Goal: Task Accomplishment & Management: Use online tool/utility

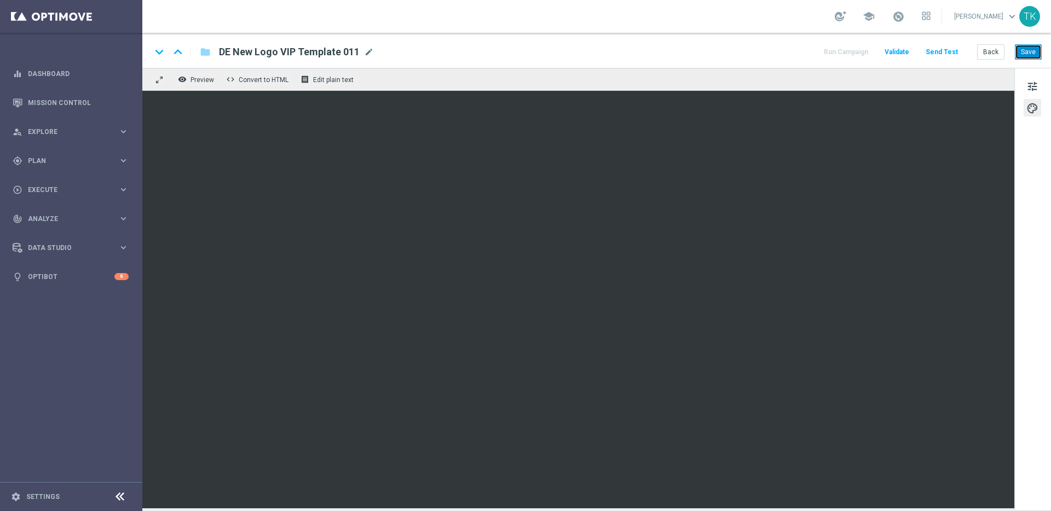
click at [1032, 51] on button "Save" at bounding box center [1028, 51] width 27 height 15
click at [1030, 52] on button "Save" at bounding box center [1028, 51] width 27 height 15
click at [195, 80] on span "Preview" at bounding box center [203, 80] width 24 height 8
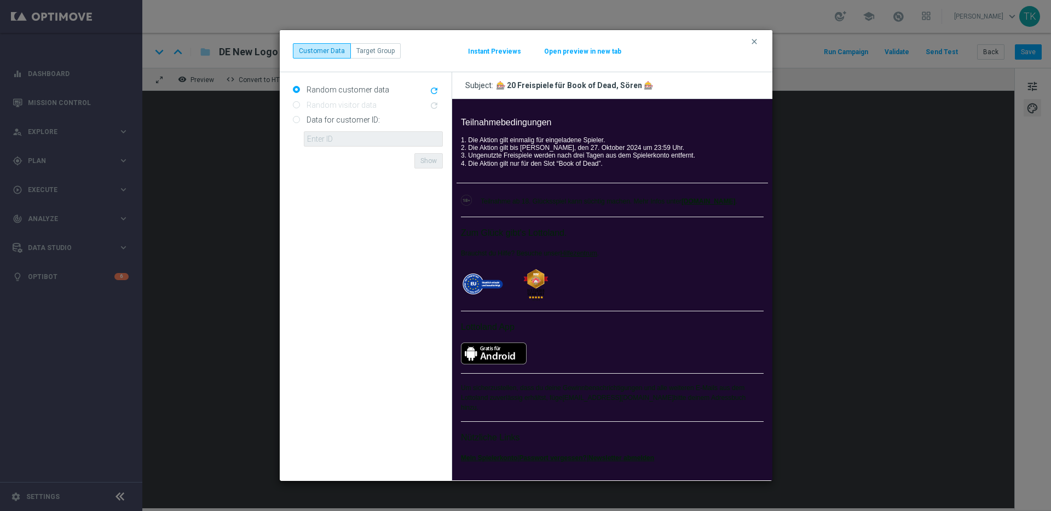
scroll to position [360, 0]
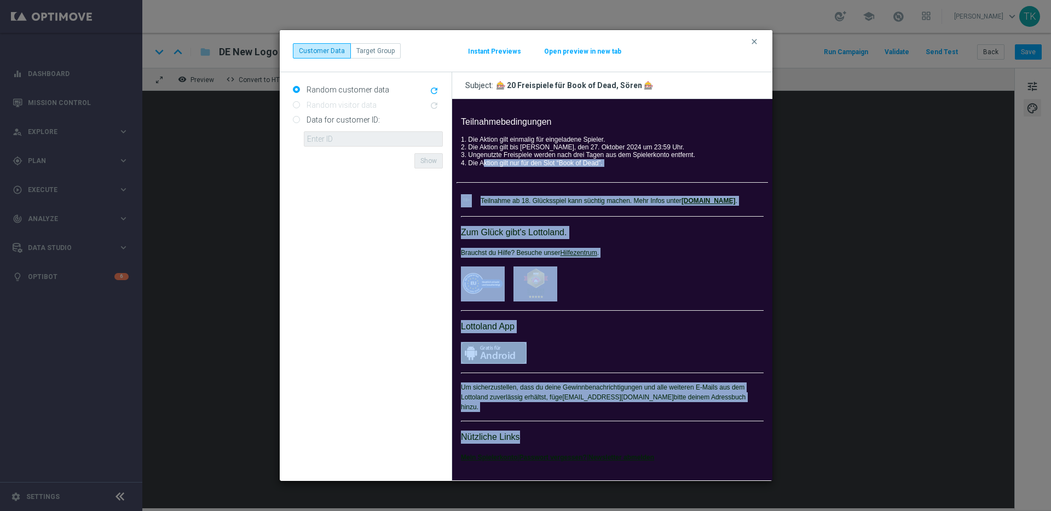
drag, startPoint x: 664, startPoint y: 436, endPoint x: 483, endPoint y: 161, distance: 329.2
click at [483, 161] on td "Nur heute, nur für dich: 20 Freispiele geschenkt.     JETZT SPIELEN Sören, Book…" at bounding box center [612, 113] width 320 height 749
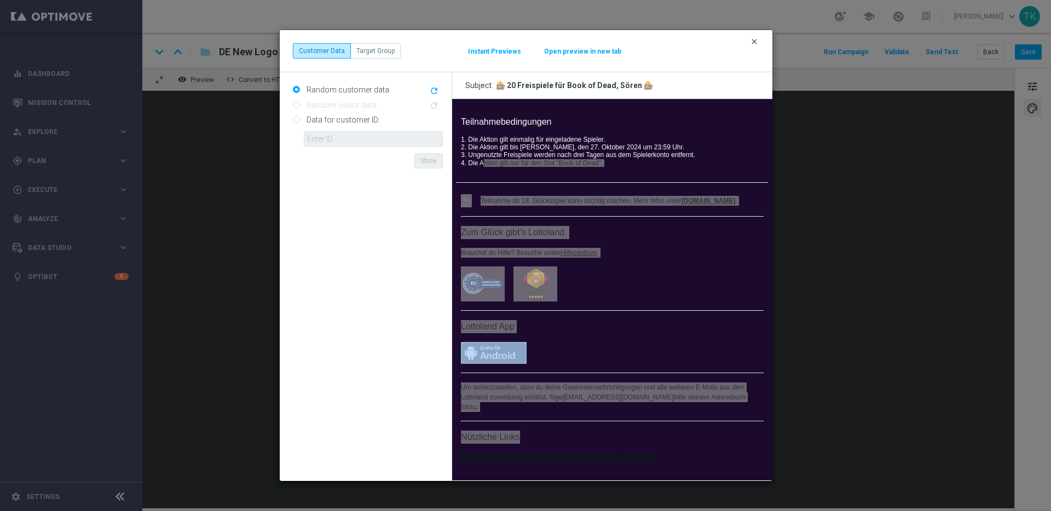
click at [754, 42] on icon "clear" at bounding box center [754, 41] width 9 height 9
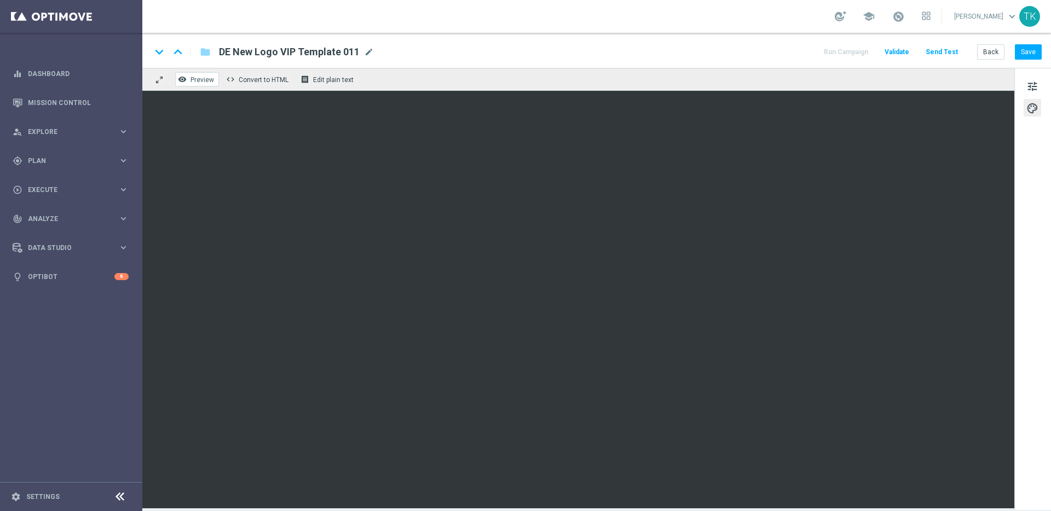
click at [203, 82] on span "Preview" at bounding box center [203, 80] width 24 height 8
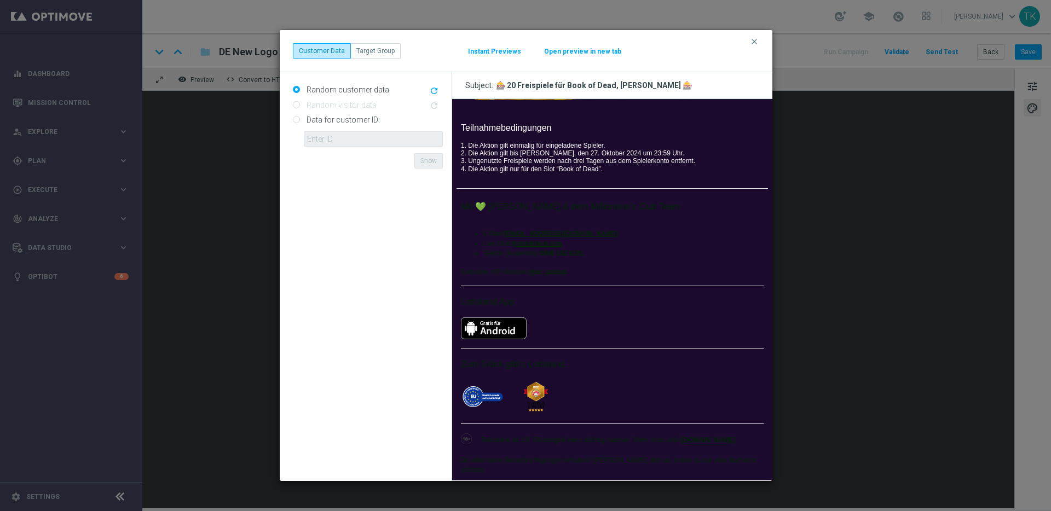
scroll to position [351, 0]
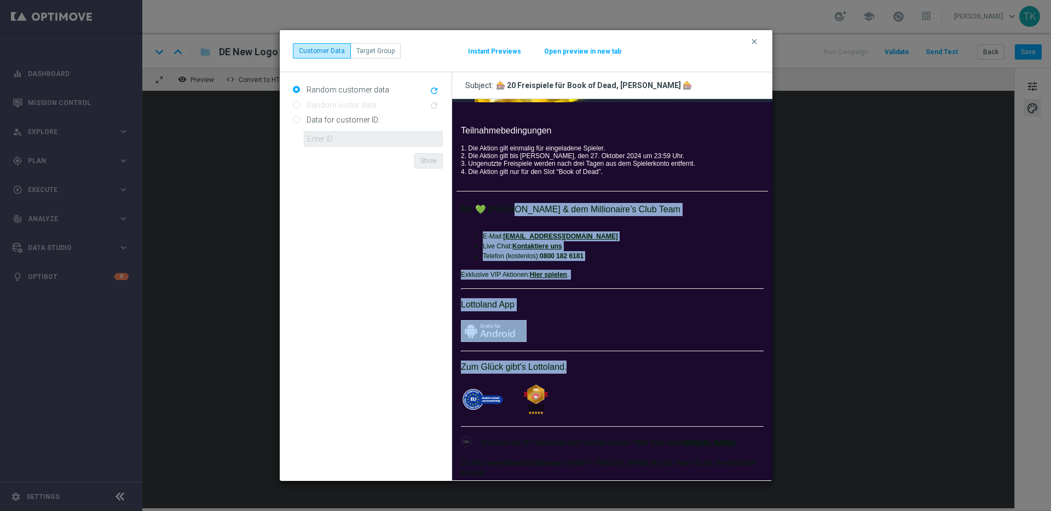
drag, startPoint x: 512, startPoint y: 211, endPoint x: 687, endPoint y: 411, distance: 265.4
click at [687, 411] on td "Mit 💚 [PERSON_NAME] & dem Millionaire’s Club Team E-Mail: [EMAIL_ADDRESS][DOMAI…" at bounding box center [613, 366] width 312 height 334
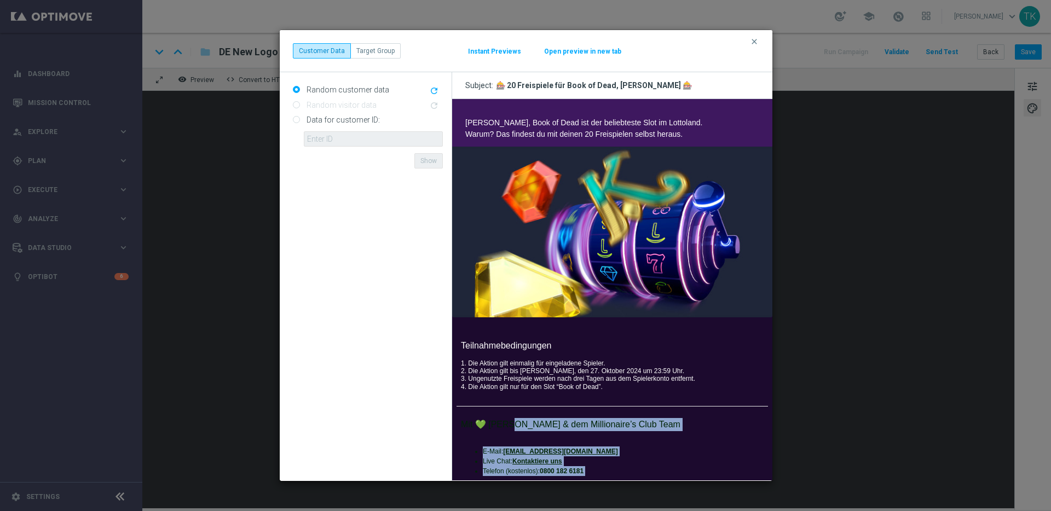
scroll to position [0, 0]
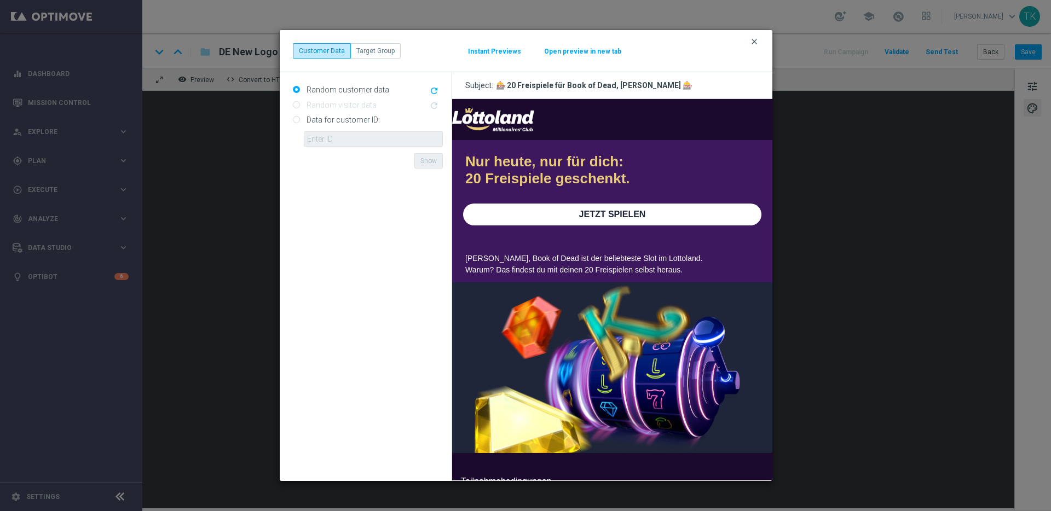
click at [754, 42] on icon "clear" at bounding box center [754, 41] width 9 height 9
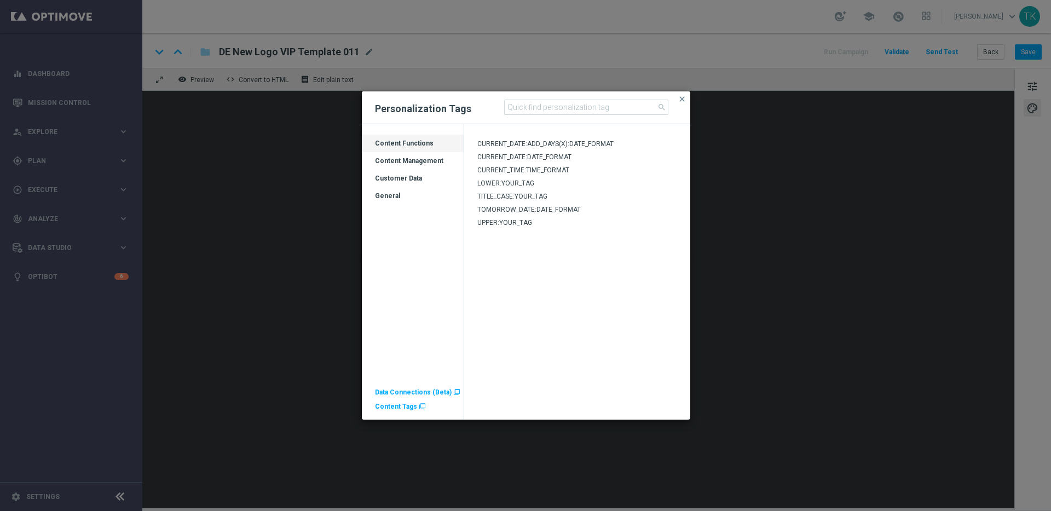
click at [395, 408] on span "Content Tags" at bounding box center [396, 407] width 42 height 8
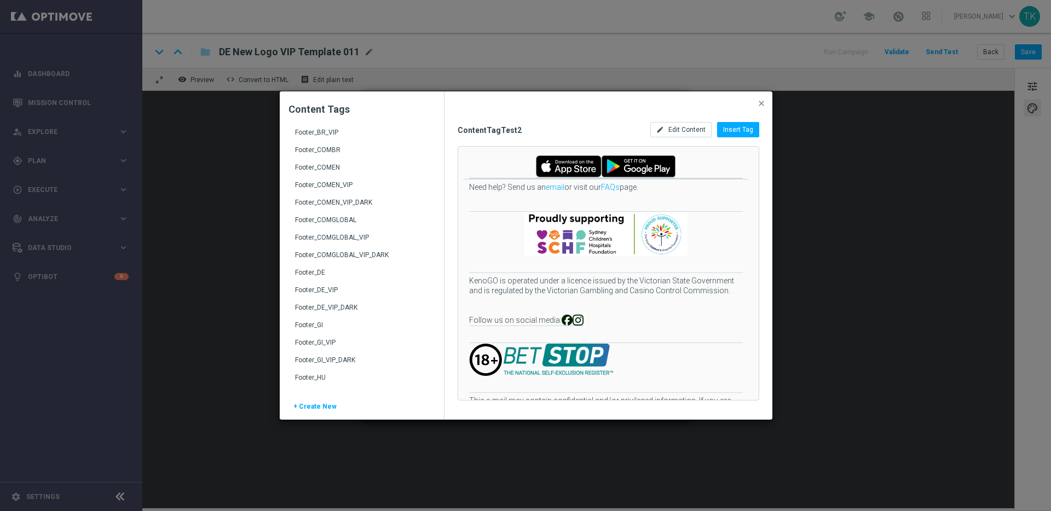
scroll to position [163, 0]
click at [330, 306] on div "Footer_DE_VIP_DARK" at bounding box center [363, 312] width 136 height 18
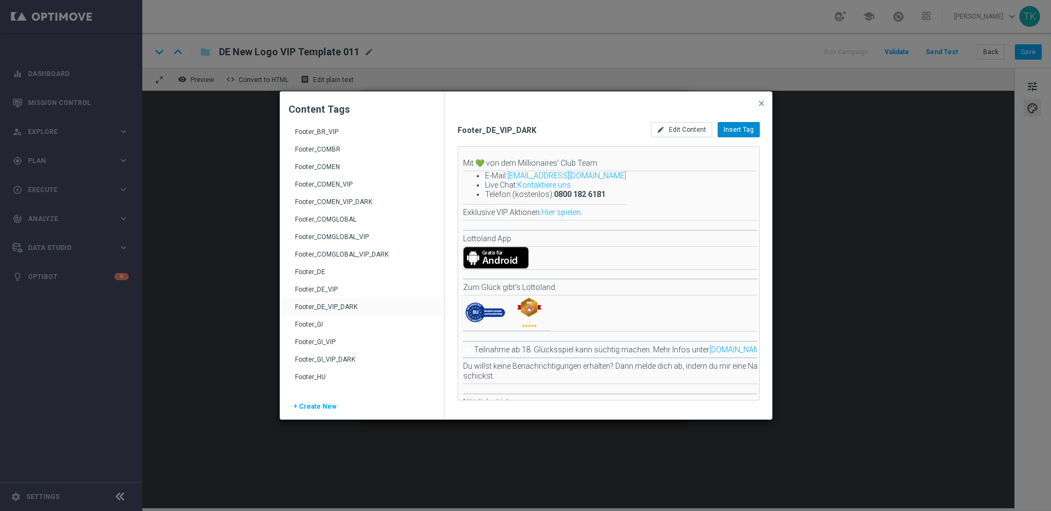
click at [740, 129] on span "Insert Tag" at bounding box center [739, 130] width 30 height 8
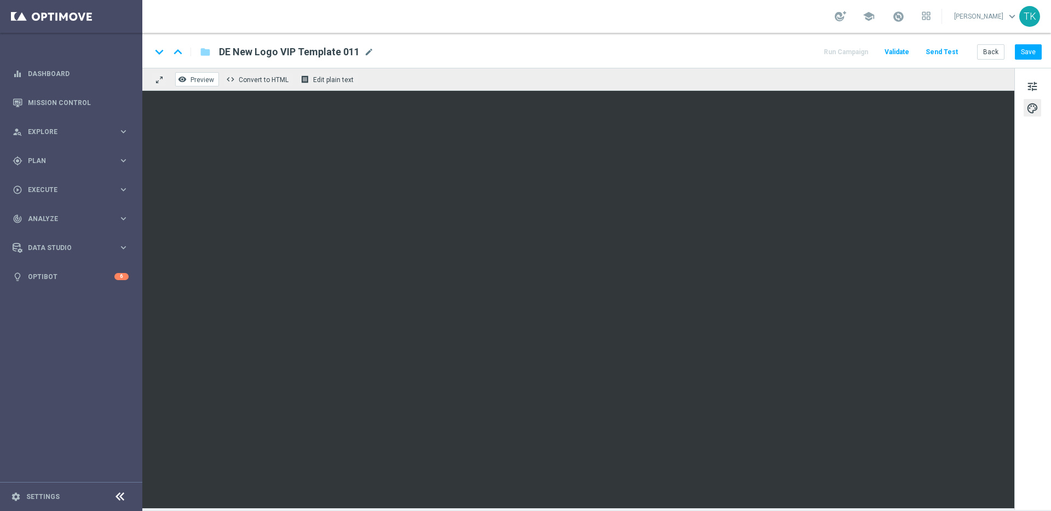
click at [210, 74] on button "remove_red_eye Preview" at bounding box center [197, 79] width 44 height 14
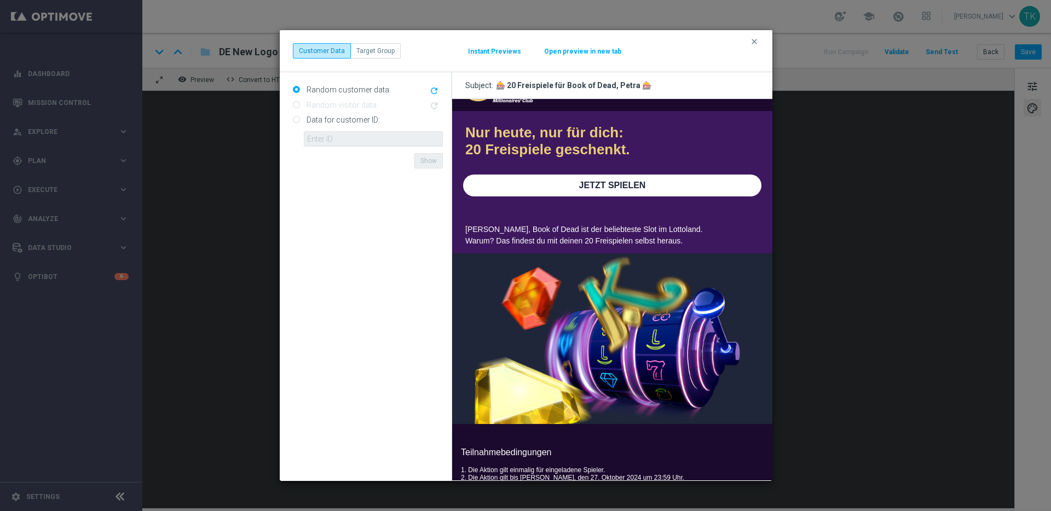
scroll to position [0, 0]
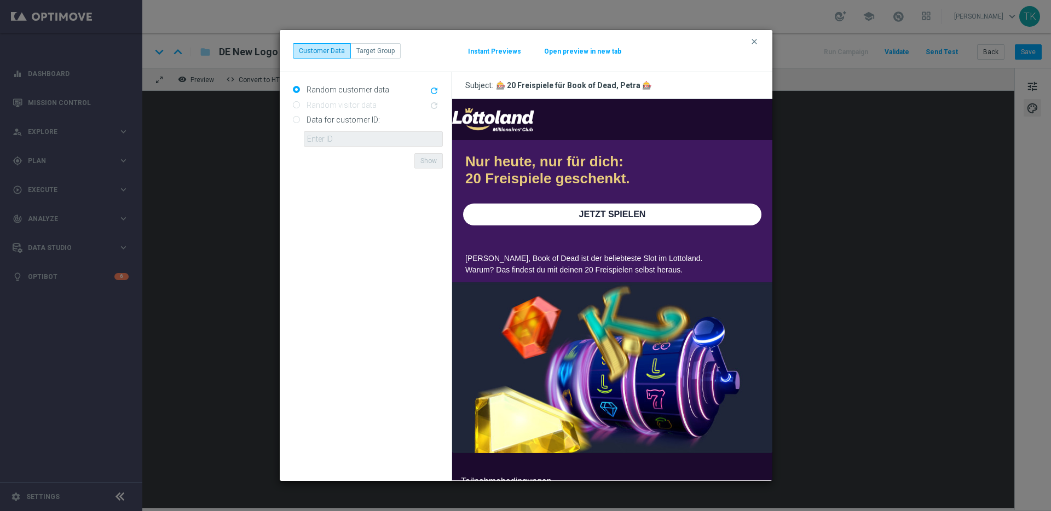
click at [584, 51] on button "Open preview in new tab" at bounding box center [583, 51] width 78 height 9
click at [754, 41] on icon "clear" at bounding box center [754, 41] width 9 height 9
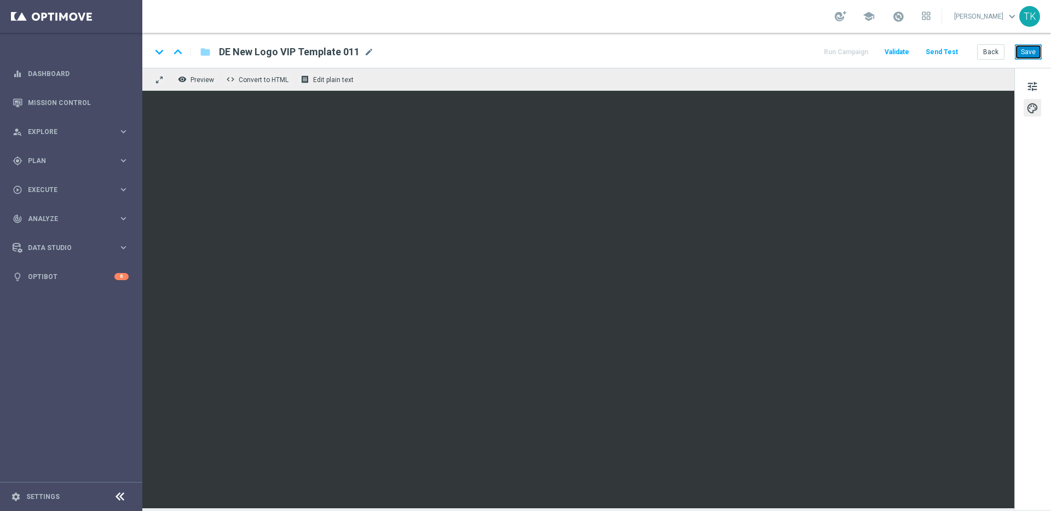
click at [1027, 50] on button "Save" at bounding box center [1028, 51] width 27 height 15
click at [1028, 49] on button "Save" at bounding box center [1028, 51] width 27 height 15
click at [1024, 51] on button "Save" at bounding box center [1028, 51] width 27 height 15
click at [1027, 53] on button "Save" at bounding box center [1028, 51] width 27 height 15
click at [1024, 51] on button "Save" at bounding box center [1028, 51] width 27 height 15
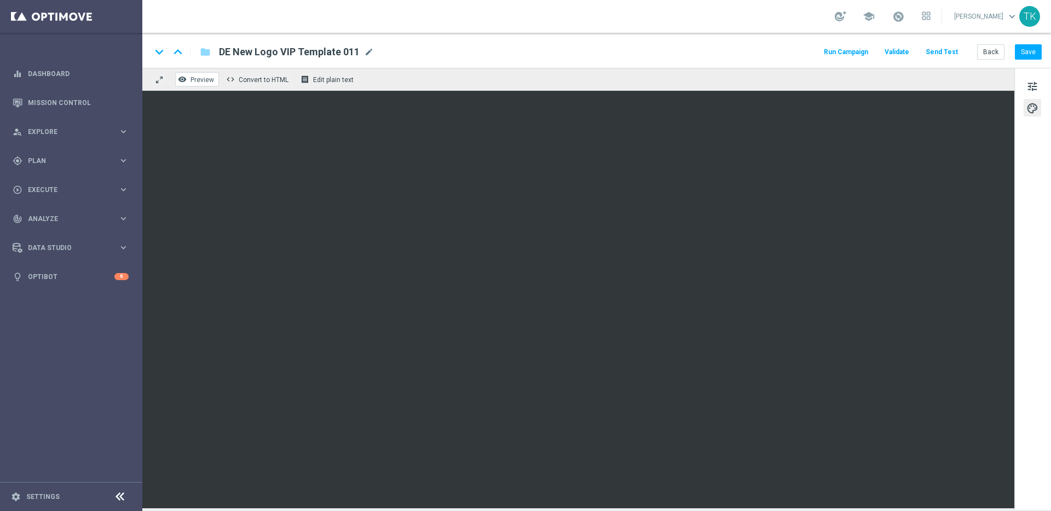
click at [203, 78] on span "Preview" at bounding box center [203, 80] width 24 height 8
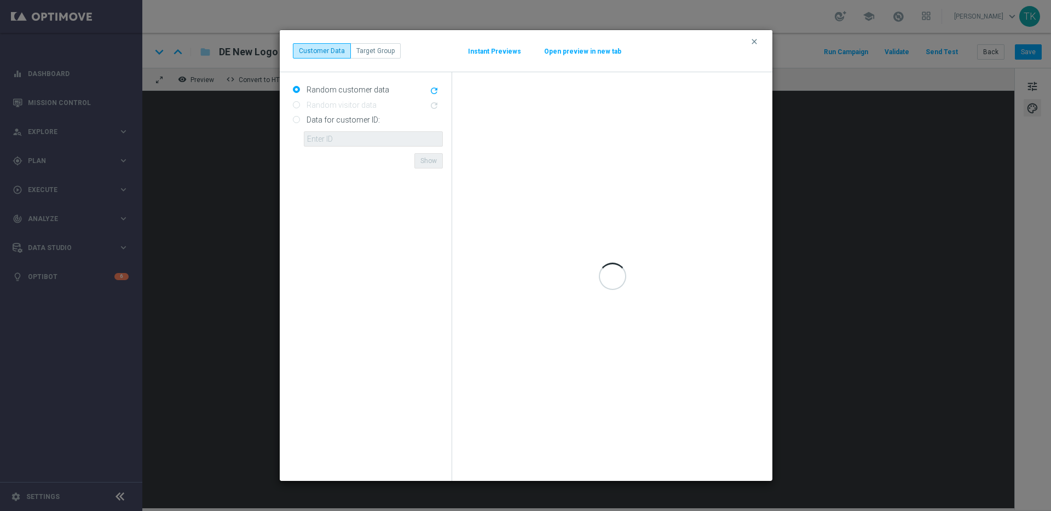
click at [583, 50] on button "Open preview in new tab" at bounding box center [583, 51] width 78 height 9
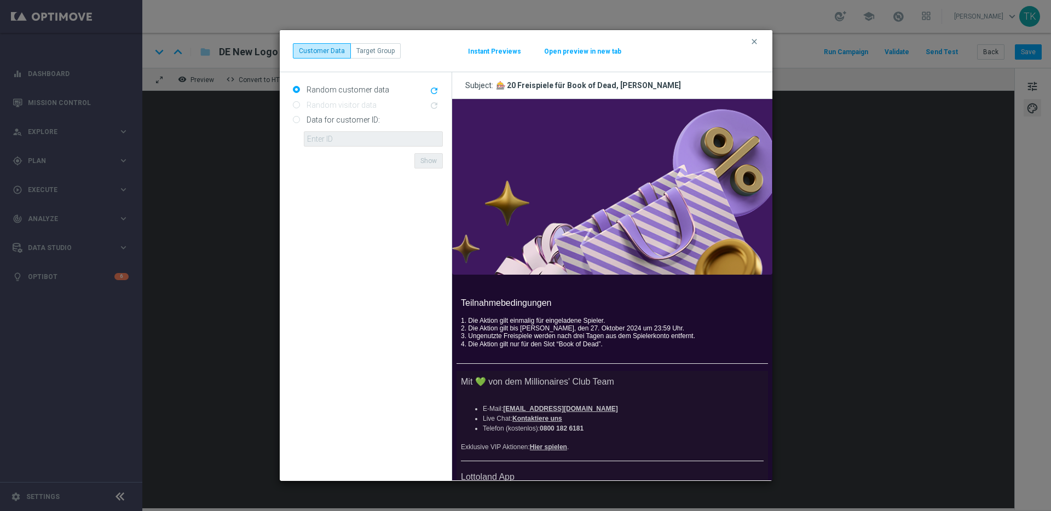
scroll to position [241, 0]
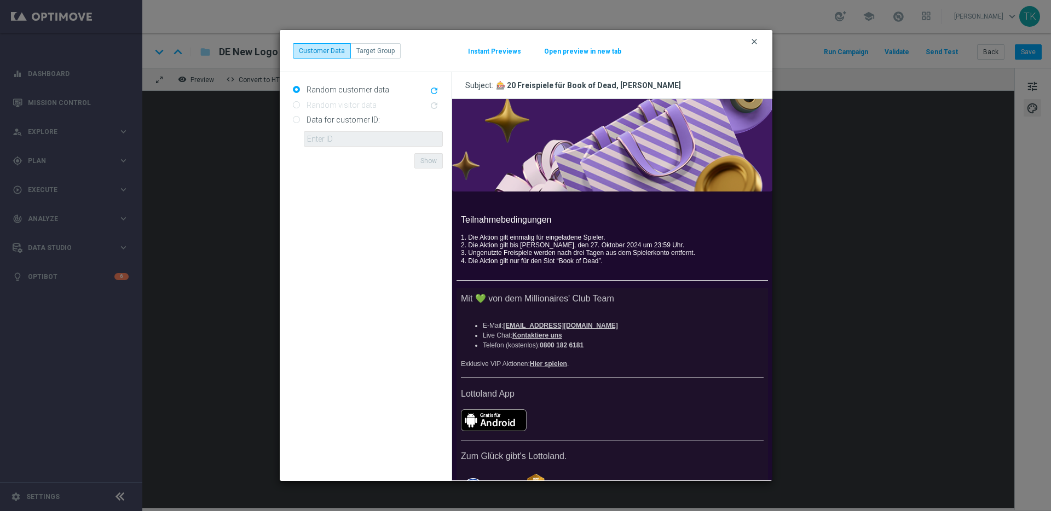
click at [755, 43] on icon "clear" at bounding box center [754, 41] width 9 height 9
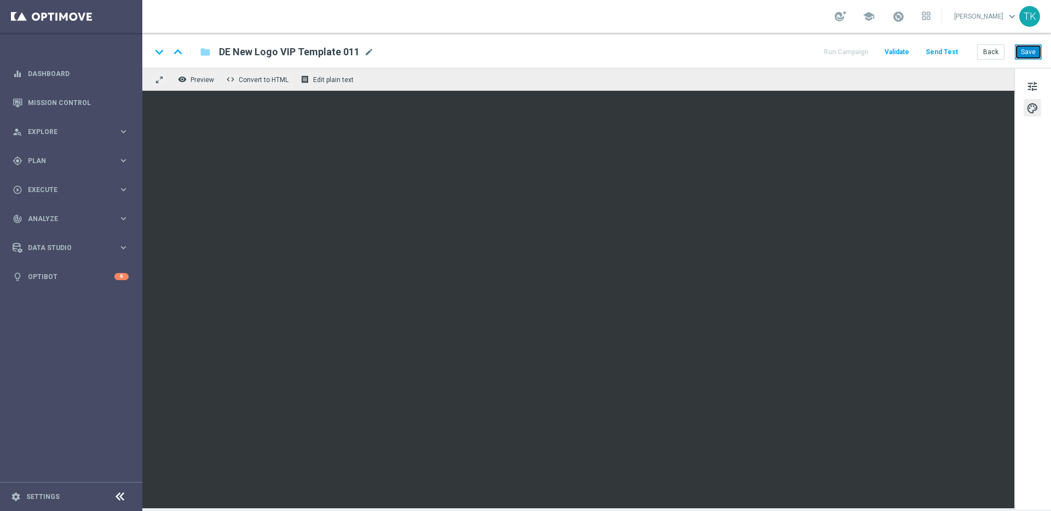
click at [1032, 55] on button "Save" at bounding box center [1028, 51] width 27 height 15
click at [1032, 51] on button "Save" at bounding box center [1028, 51] width 27 height 15
click at [209, 81] on span "Preview" at bounding box center [203, 80] width 24 height 8
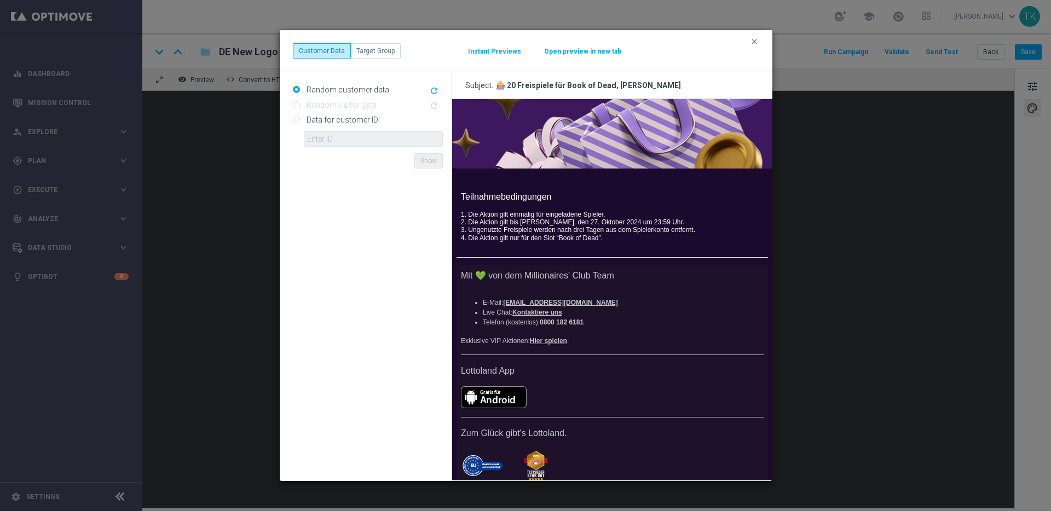
scroll to position [286, 0]
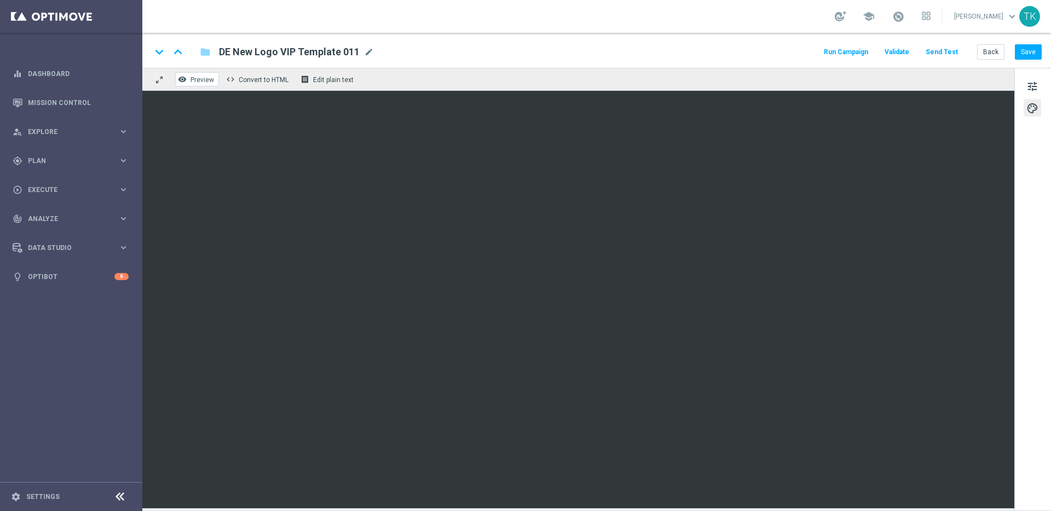
click at [200, 79] on span "Preview" at bounding box center [203, 80] width 24 height 8
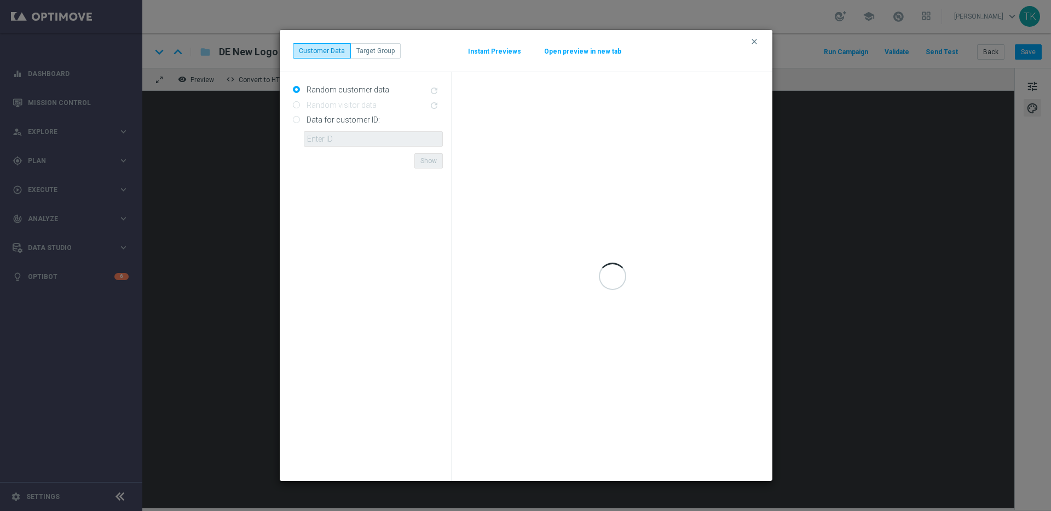
click at [498, 50] on button "Instant Previews" at bounding box center [495, 51] width 54 height 9
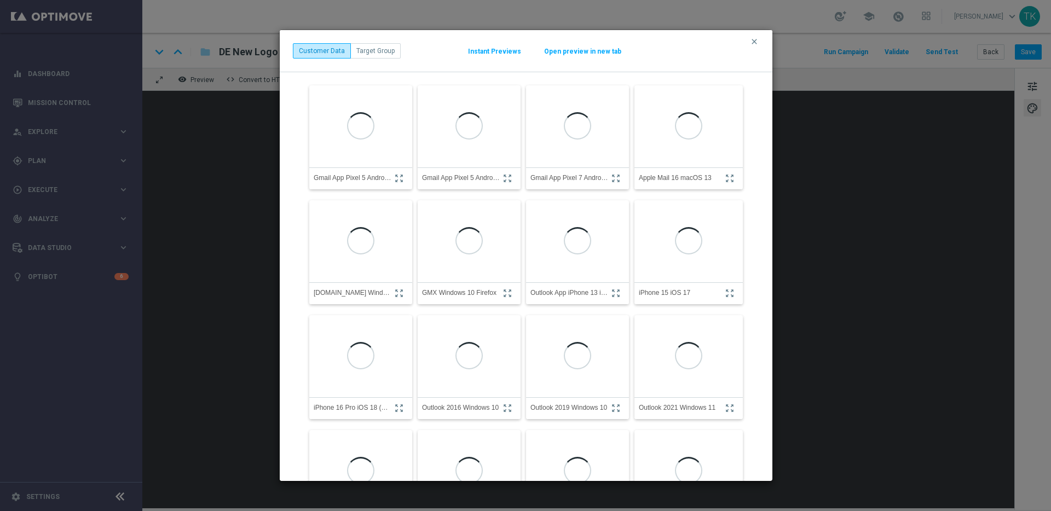
scroll to position [0, 0]
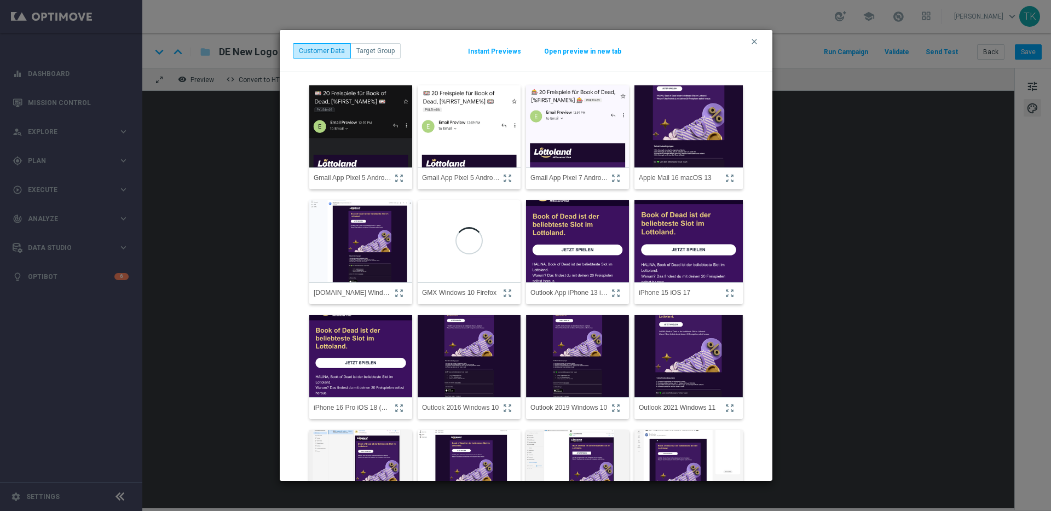
click at [679, 148] on img at bounding box center [688, 127] width 119 height 128
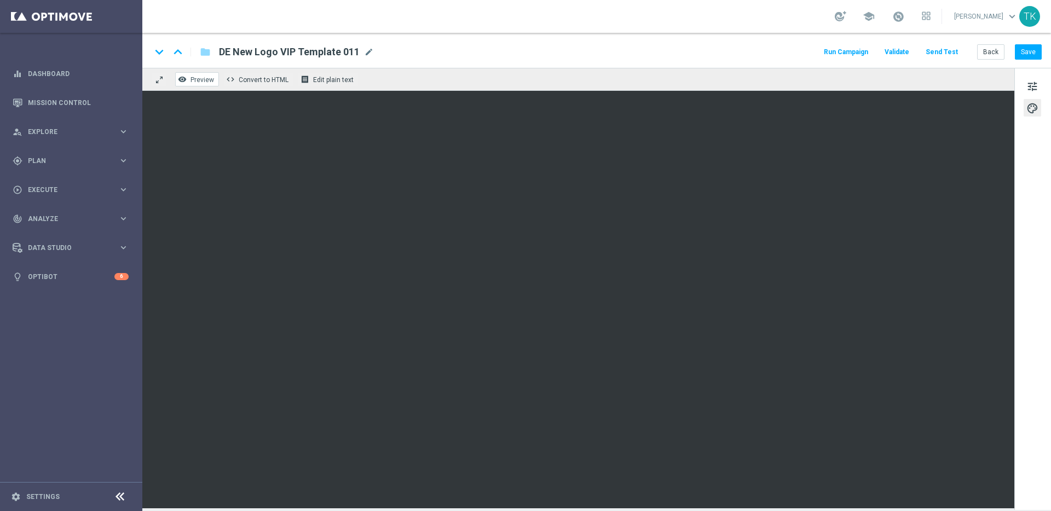
click at [208, 80] on span "Preview" at bounding box center [203, 80] width 24 height 8
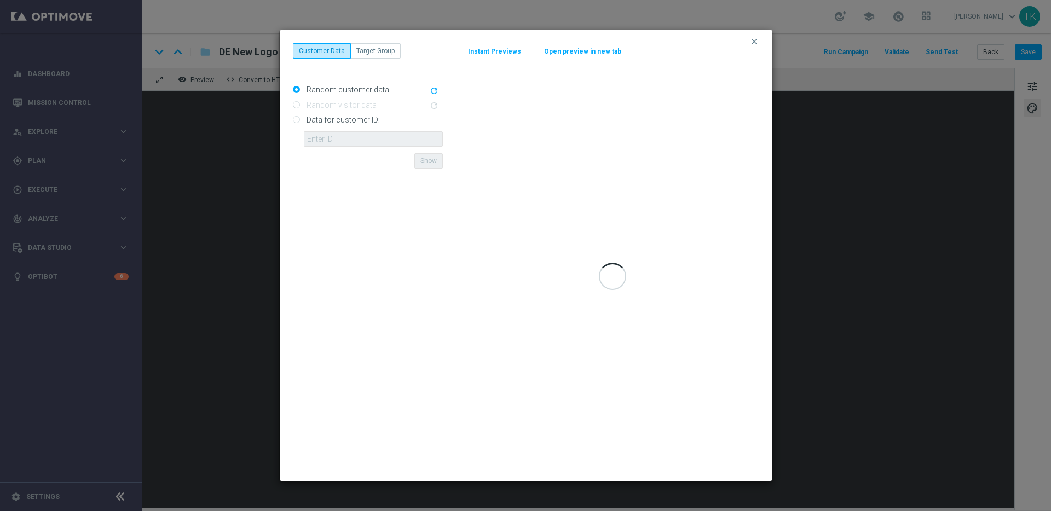
click at [462, 52] on div "clear Customer Data Target Group Instant Previews Open preview in new tab" at bounding box center [526, 50] width 466 height 15
click at [483, 51] on button "Instant Previews" at bounding box center [495, 51] width 54 height 9
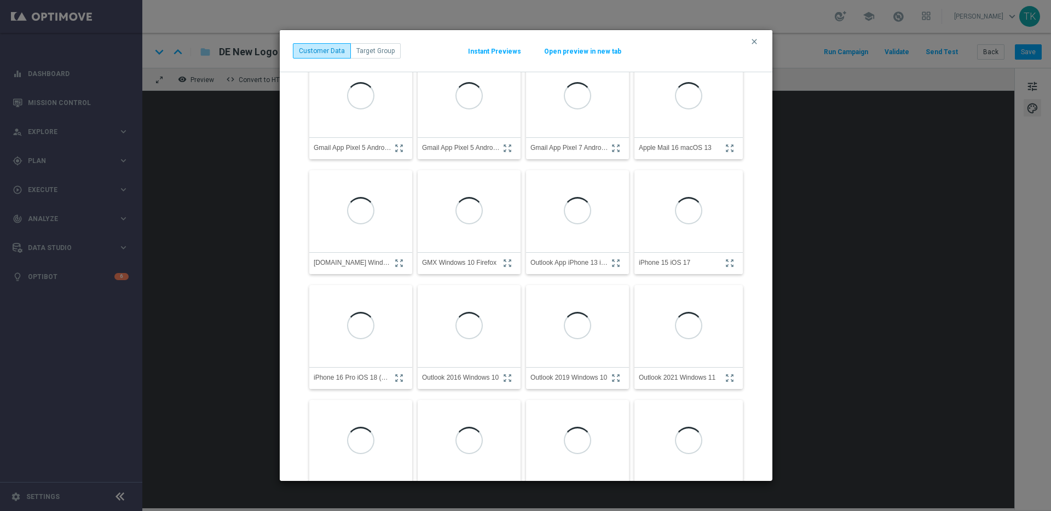
scroll to position [64, 0]
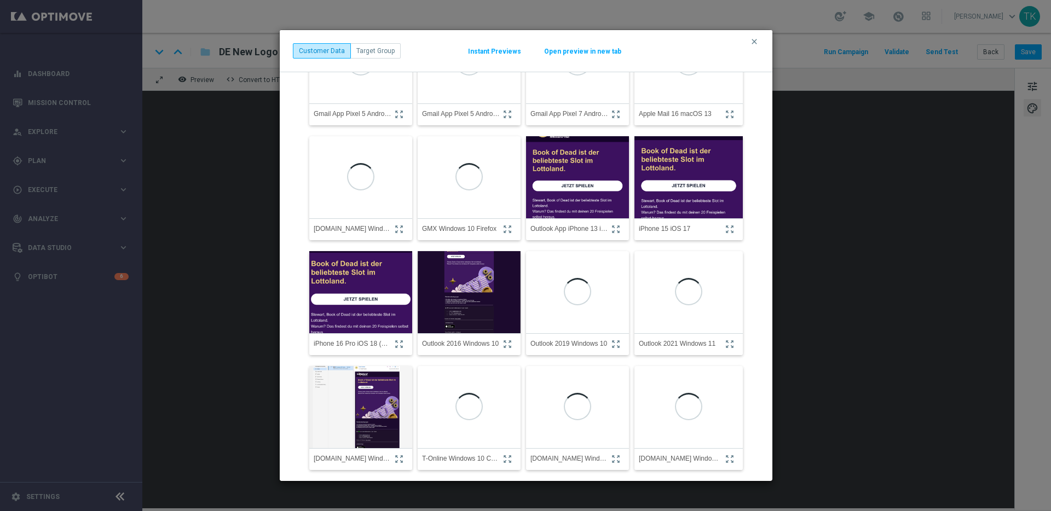
click at [355, 281] on img at bounding box center [360, 292] width 113 height 121
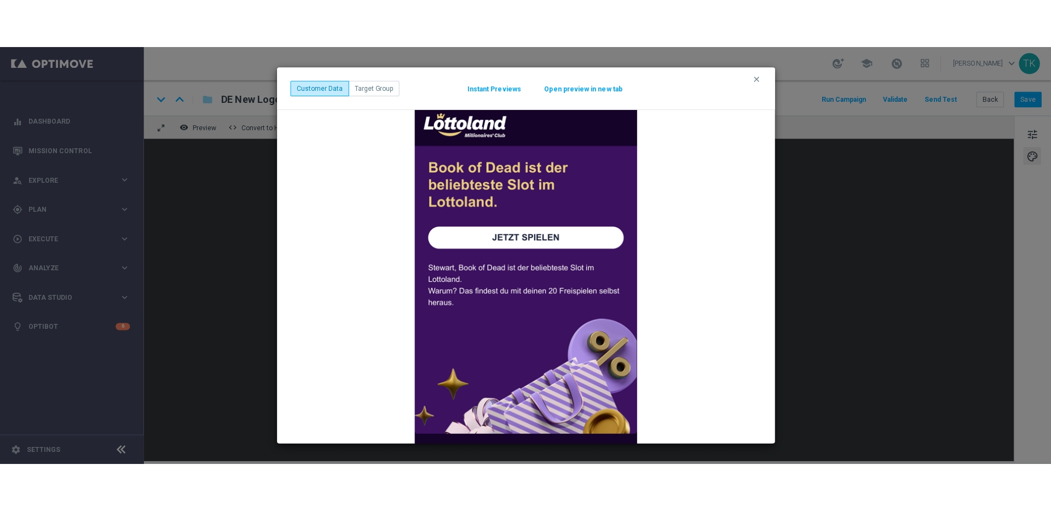
scroll to position [0, 0]
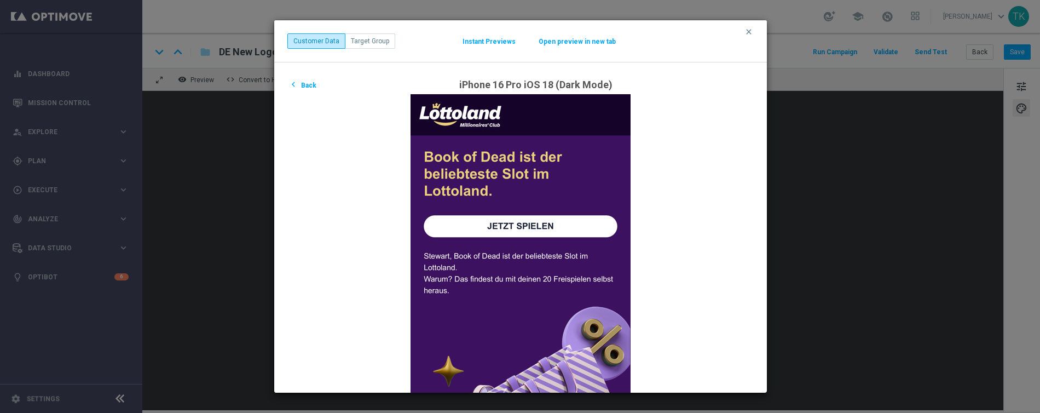
click at [313, 87] on button "chevron_left Back" at bounding box center [302, 84] width 30 height 13
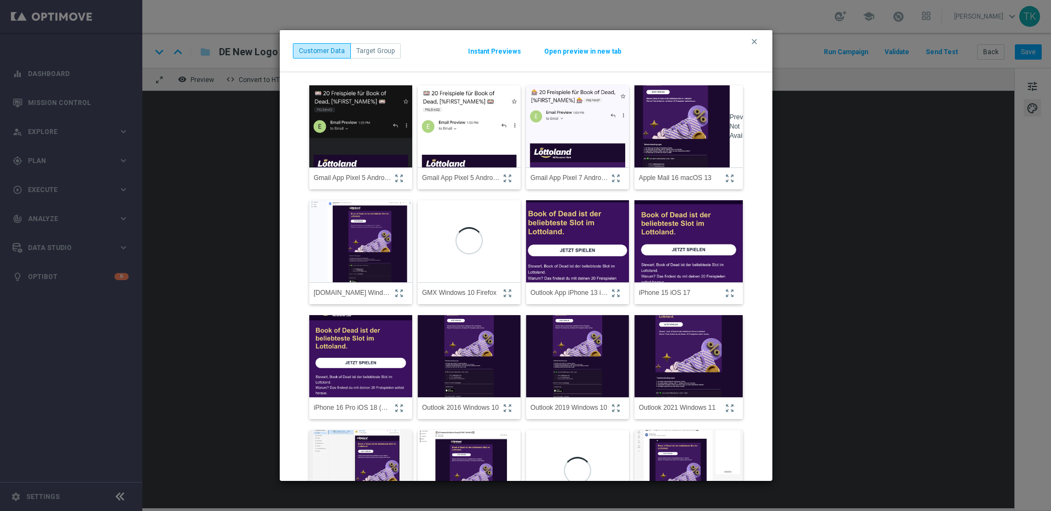
click at [577, 218] on img at bounding box center [577, 241] width 113 height 121
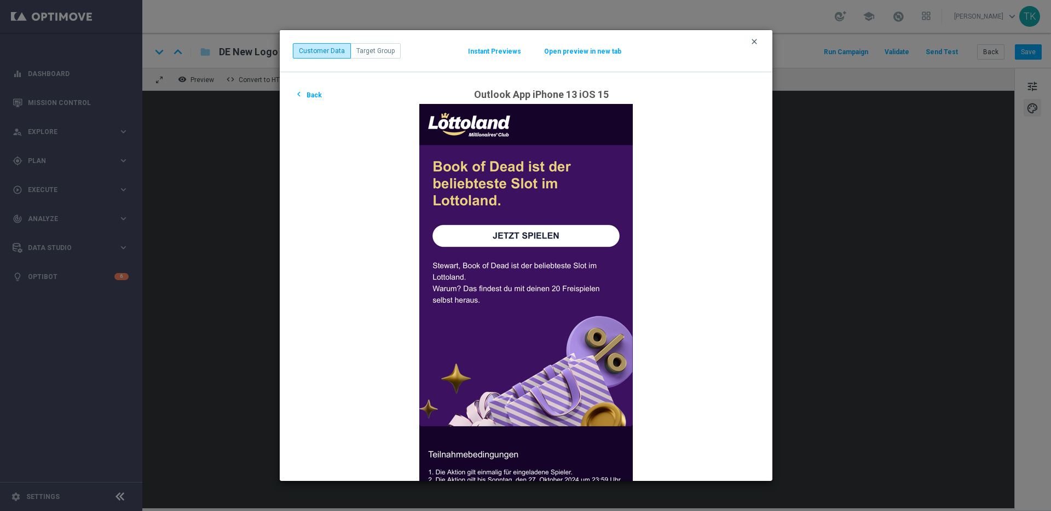
click at [756, 41] on icon "clear" at bounding box center [754, 41] width 9 height 9
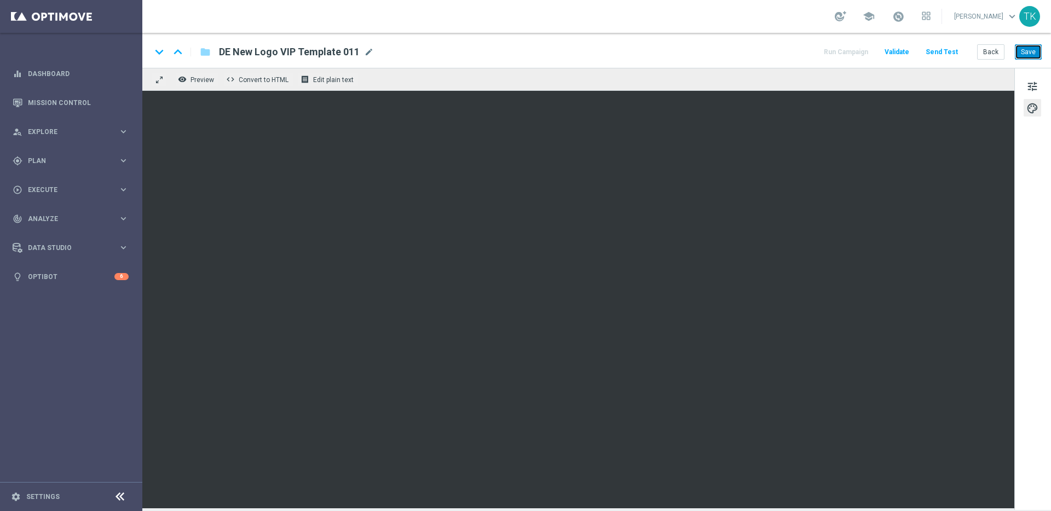
click at [1038, 54] on button "Save" at bounding box center [1028, 51] width 27 height 15
click at [210, 78] on span "Preview" at bounding box center [203, 80] width 24 height 8
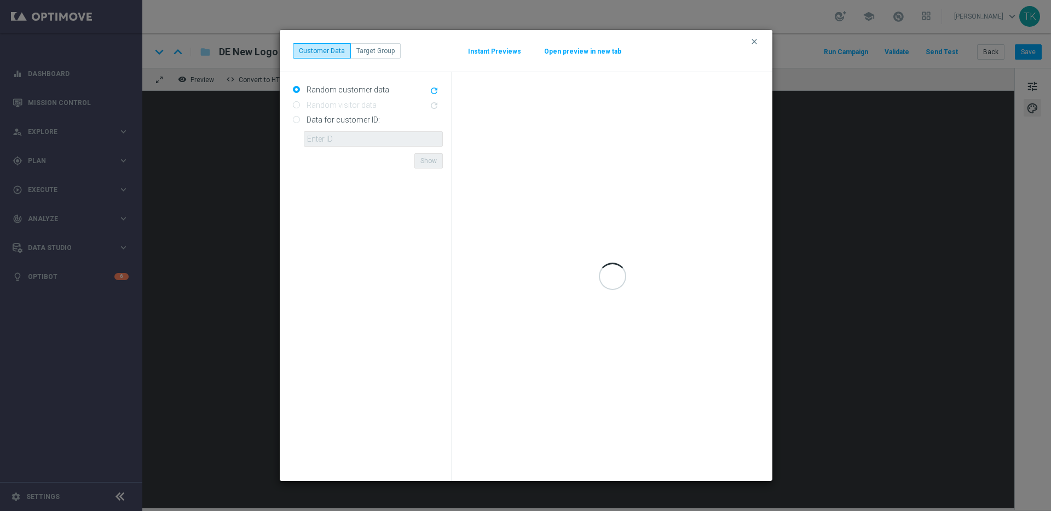
click at [586, 51] on button "Open preview in new tab" at bounding box center [583, 51] width 78 height 9
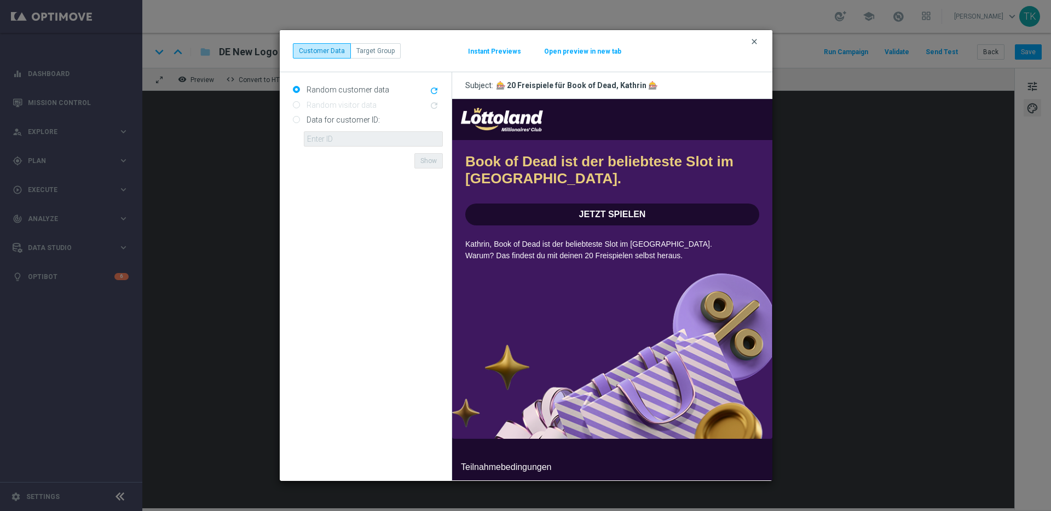
click at [756, 41] on icon "clear" at bounding box center [754, 41] width 9 height 9
